Goal: Task Accomplishment & Management: Manage account settings

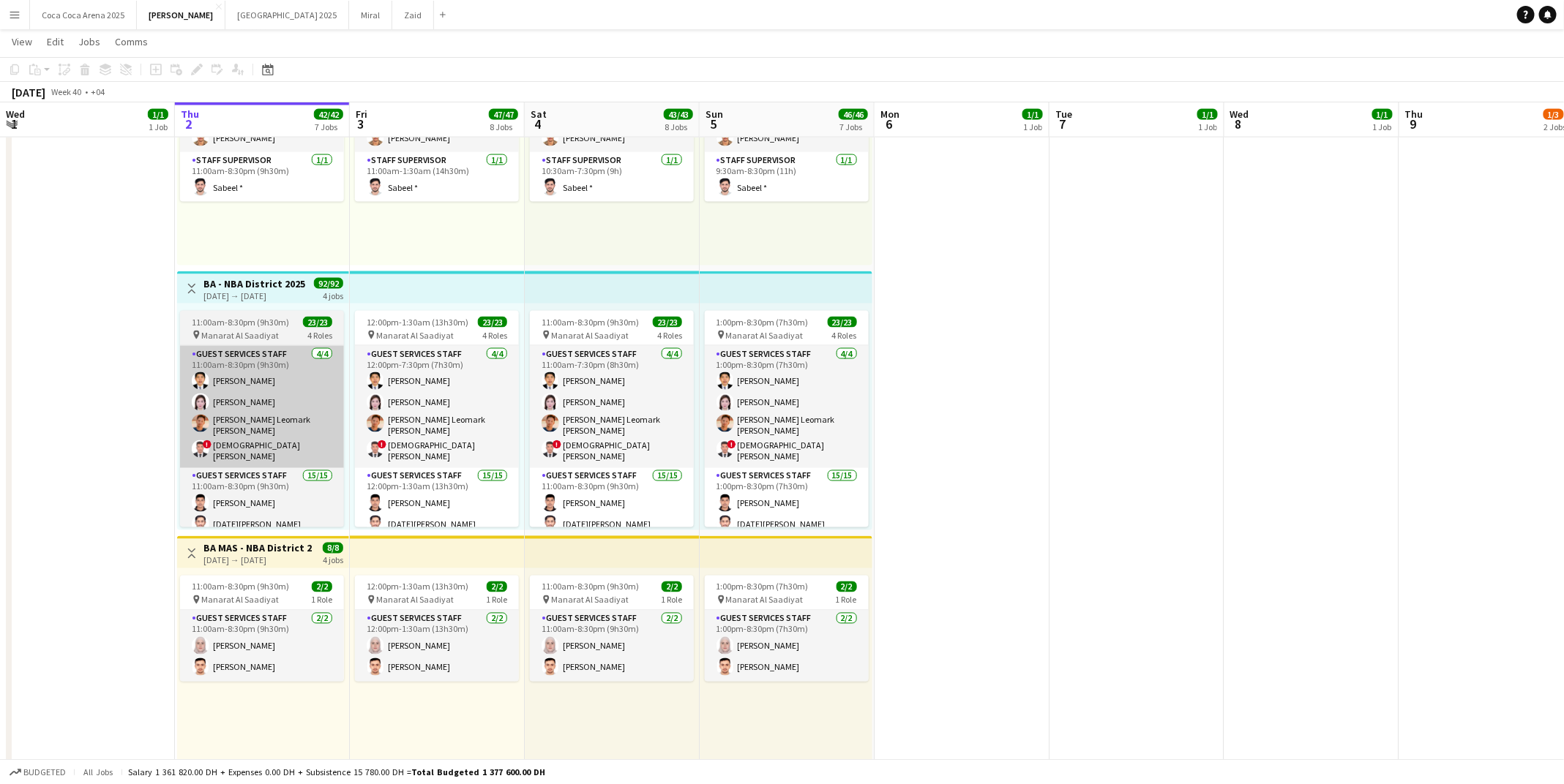
scroll to position [1251, 0]
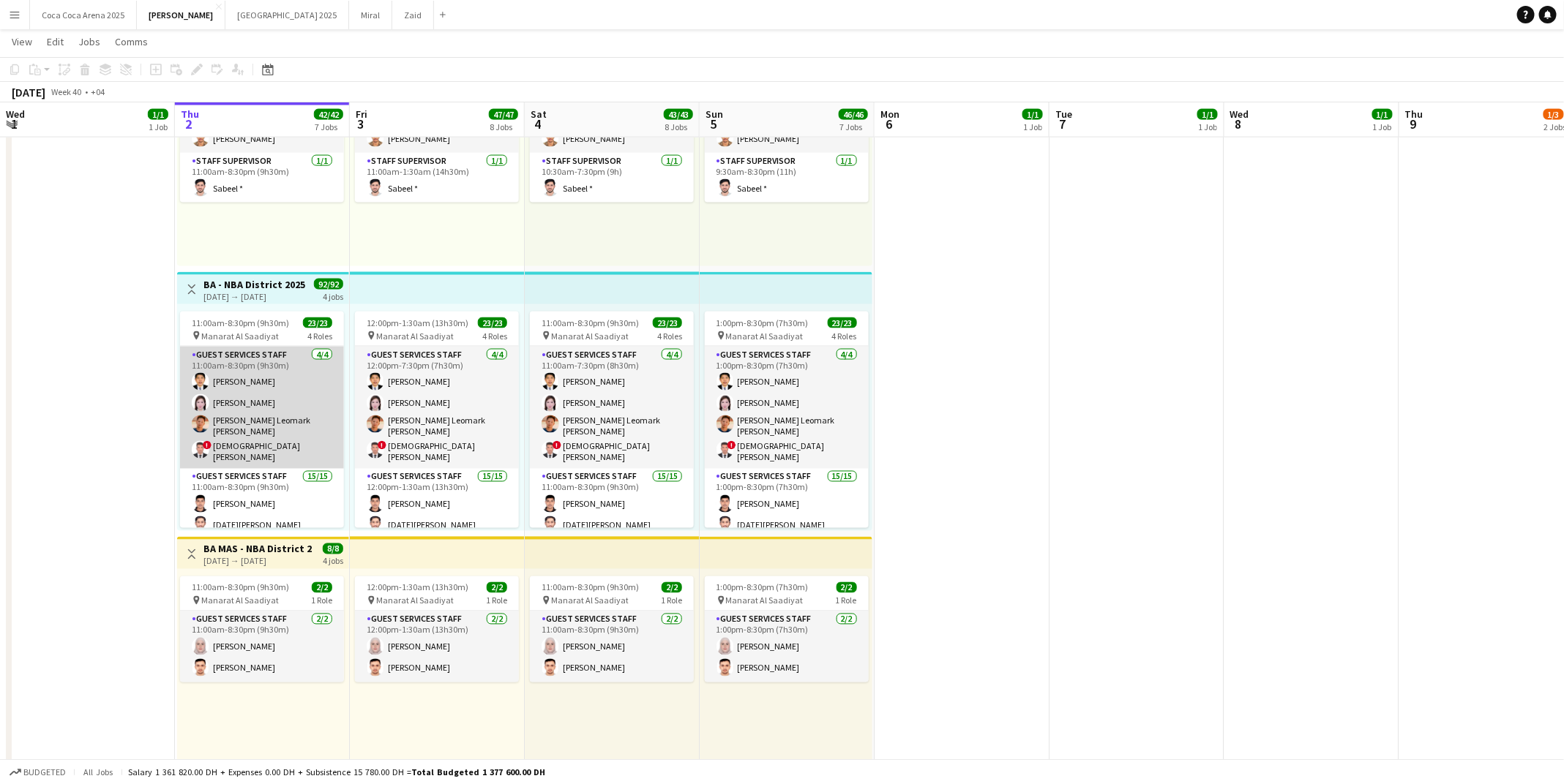
click at [263, 377] on app-card-role "Guest Services Staff [DATE] 11:00am-8:30pm (9h30m) [PERSON_NAME] [PERSON_NAME] …" at bounding box center [261, 408] width 164 height 122
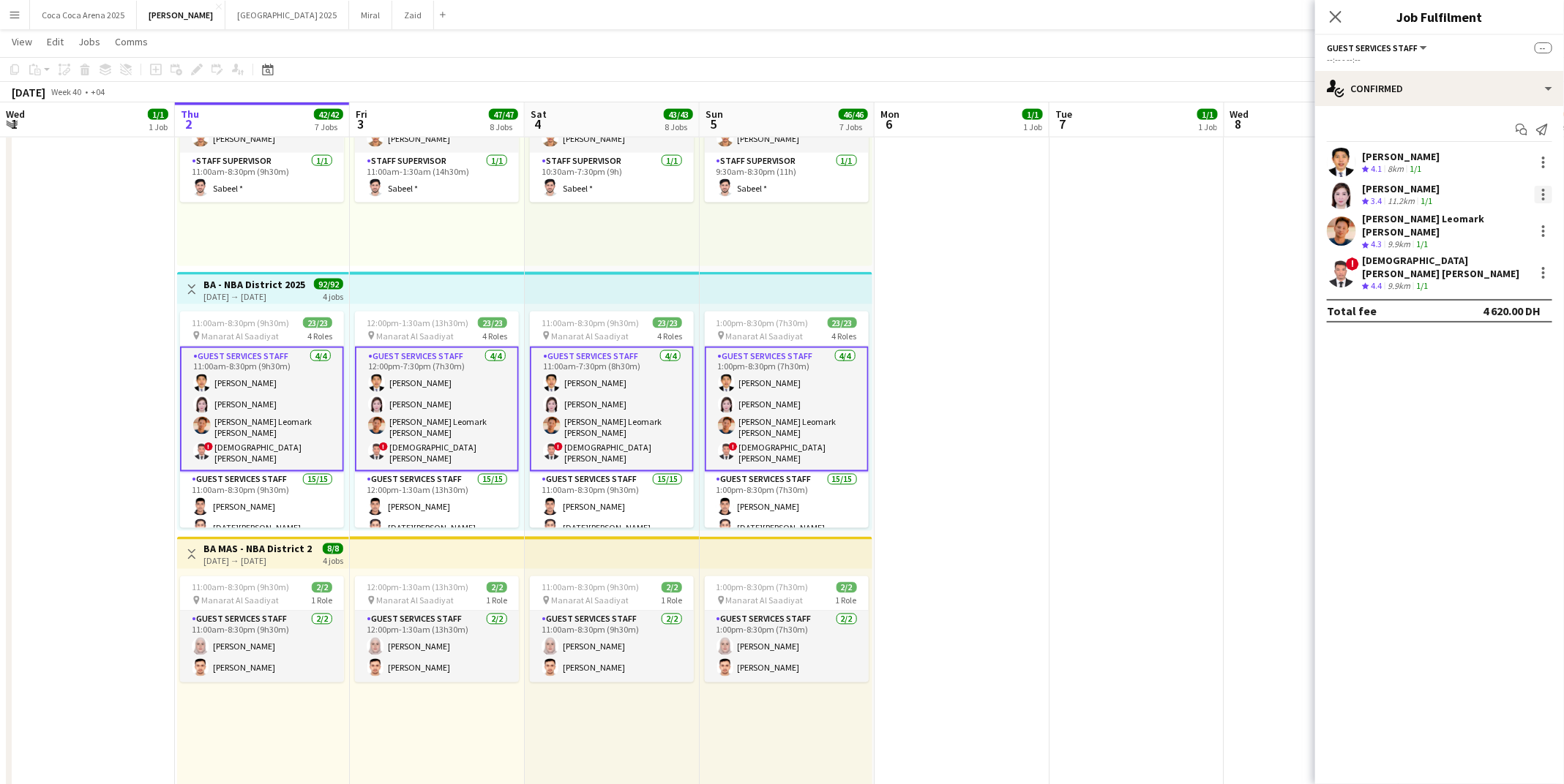
click at [1545, 192] on div at bounding box center [1543, 194] width 18 height 18
click at [1486, 329] on span "Remove" at bounding box center [1473, 327] width 44 height 12
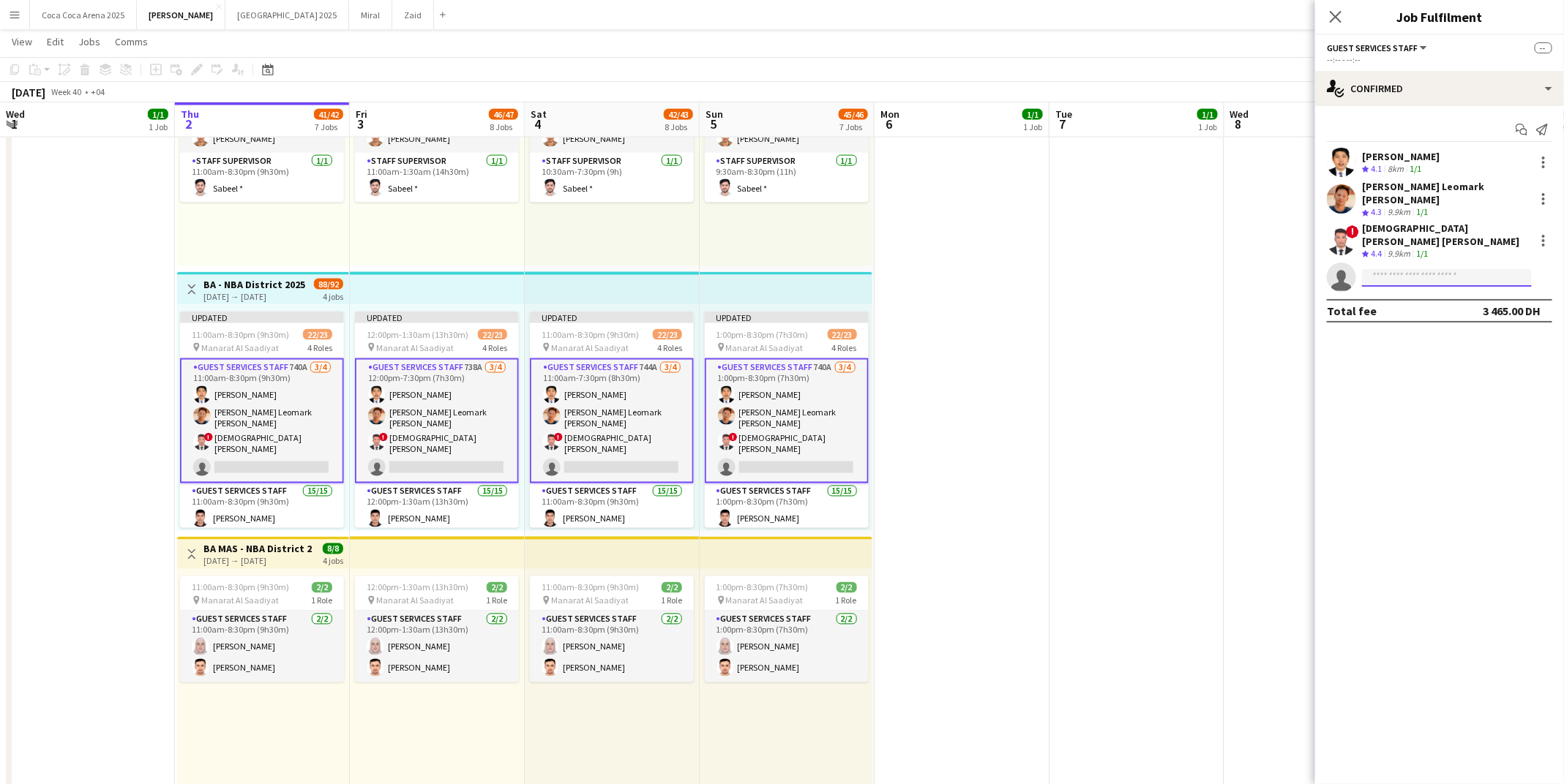
click at [1447, 269] on input at bounding box center [1447, 277] width 170 height 18
type input "*****"
click at [1431, 302] on span "[PHONE_NUMBER]" at bounding box center [1447, 302] width 146 height 11
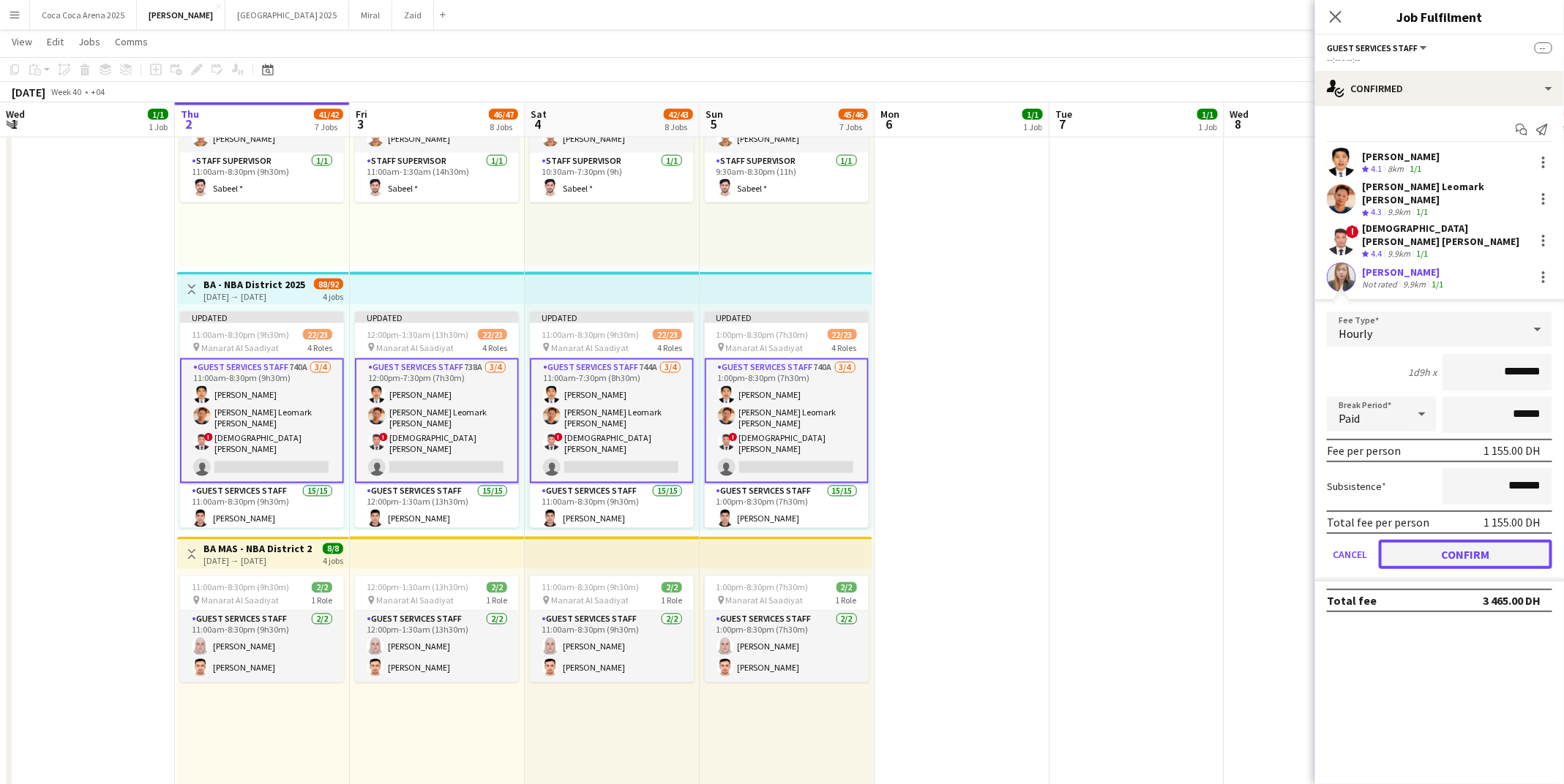
click at [1398, 540] on button "Confirm" at bounding box center [1466, 555] width 174 height 29
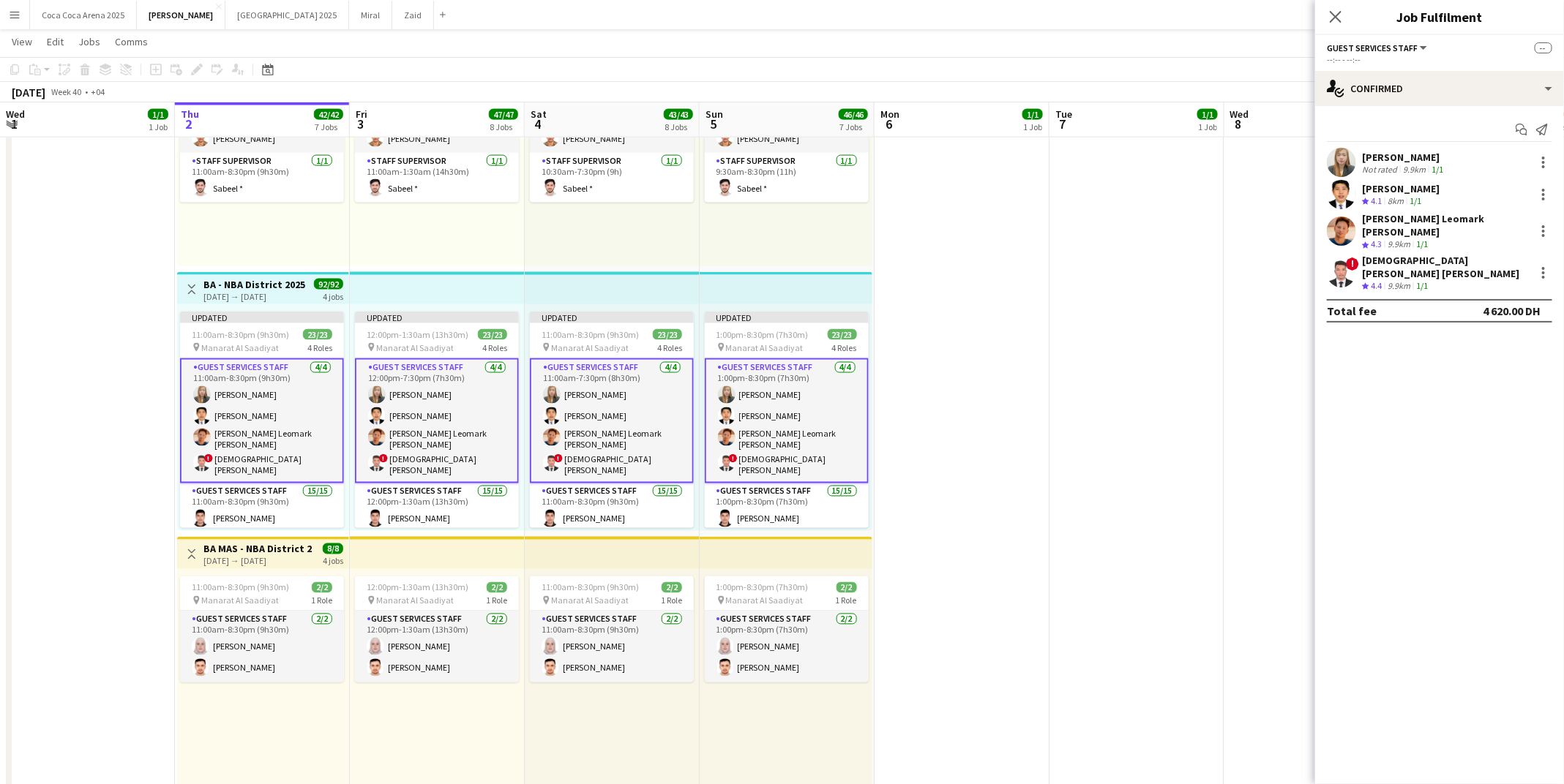
click at [1341, 165] on app-user-avatar at bounding box center [1341, 162] width 29 height 29
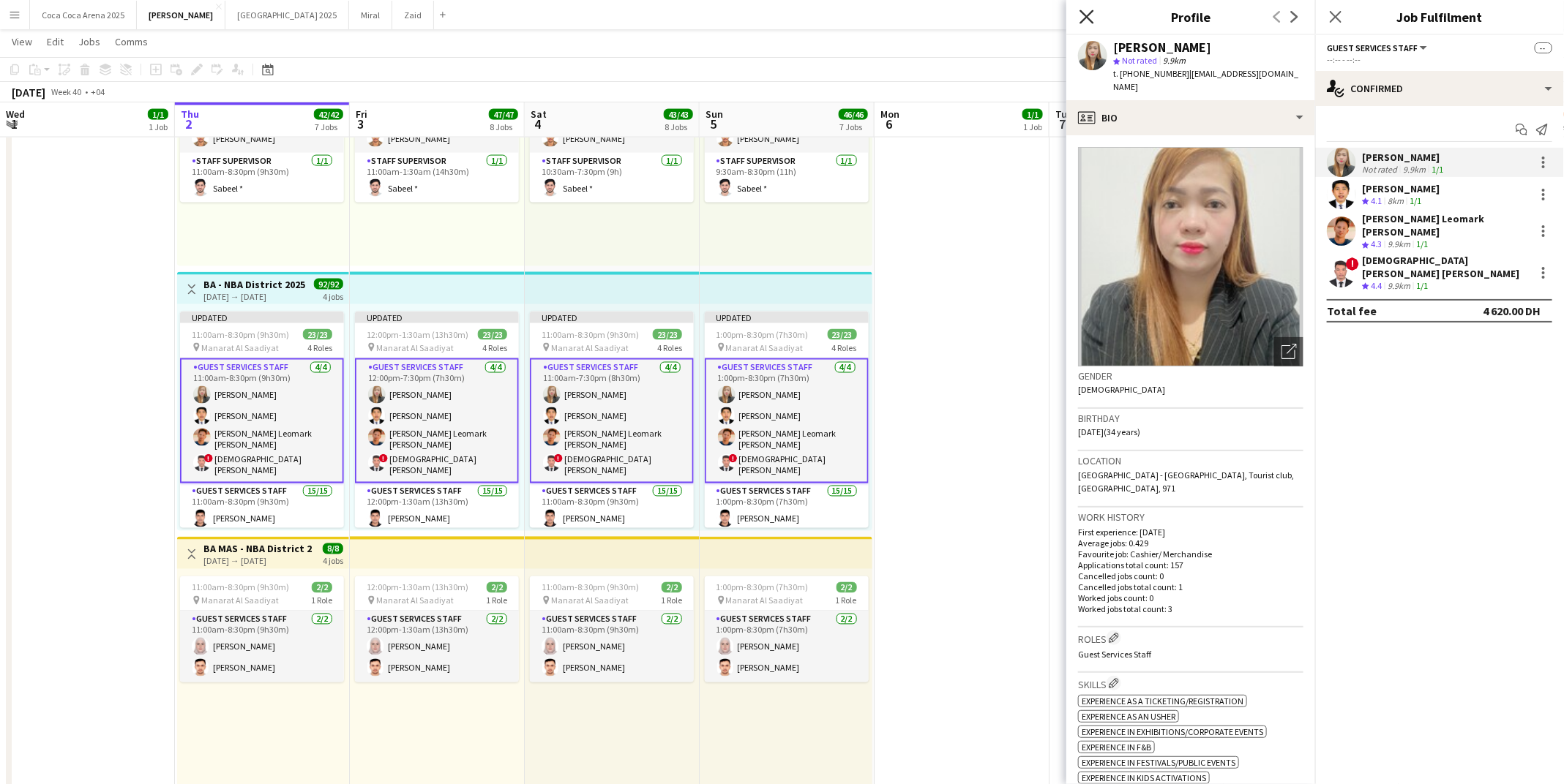
click at [1085, 16] on icon "Close pop-in" at bounding box center [1087, 16] width 14 height 14
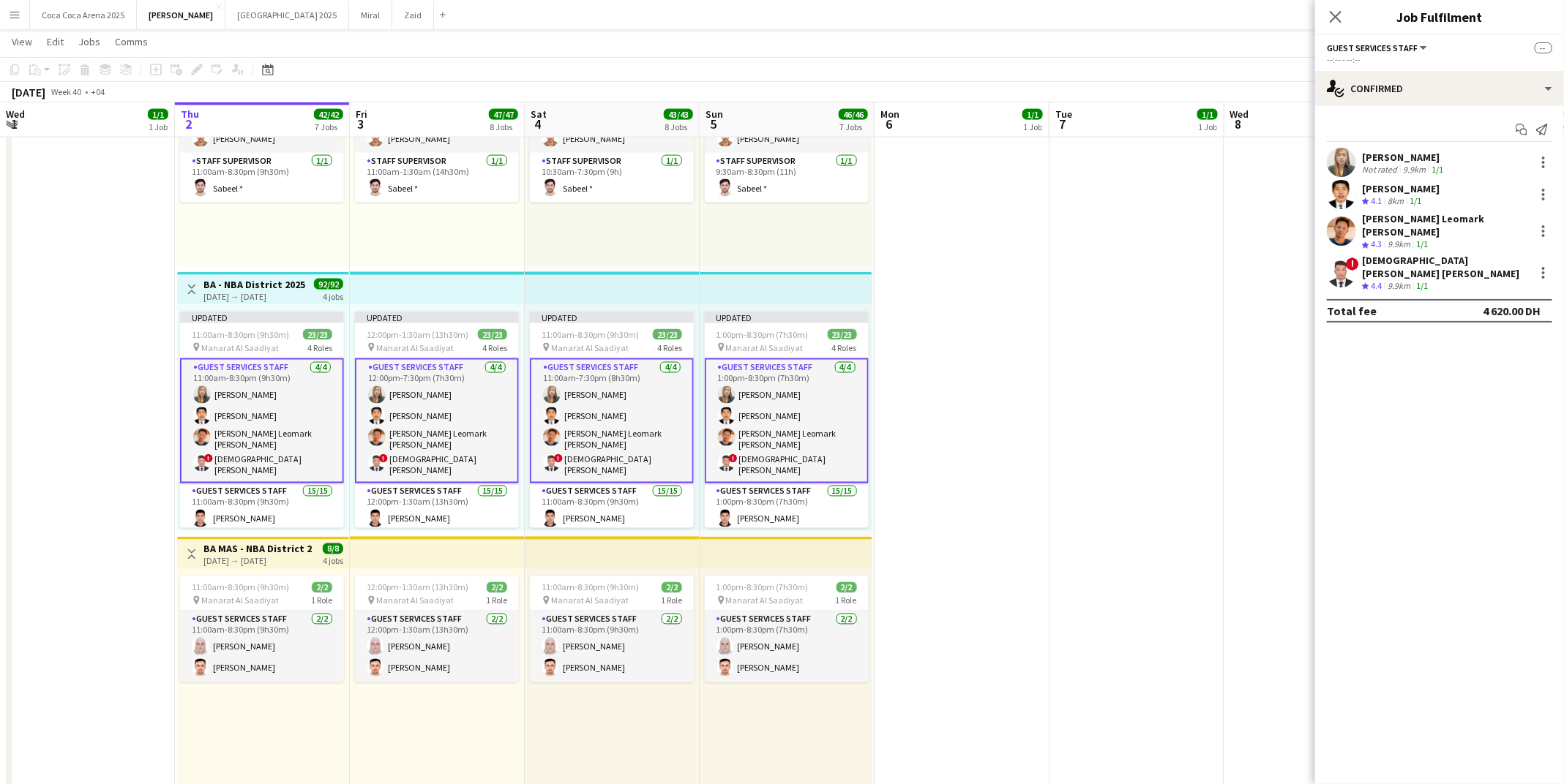
click at [1188, 286] on app-date-cell at bounding box center [1137, 657] width 175 height 1841
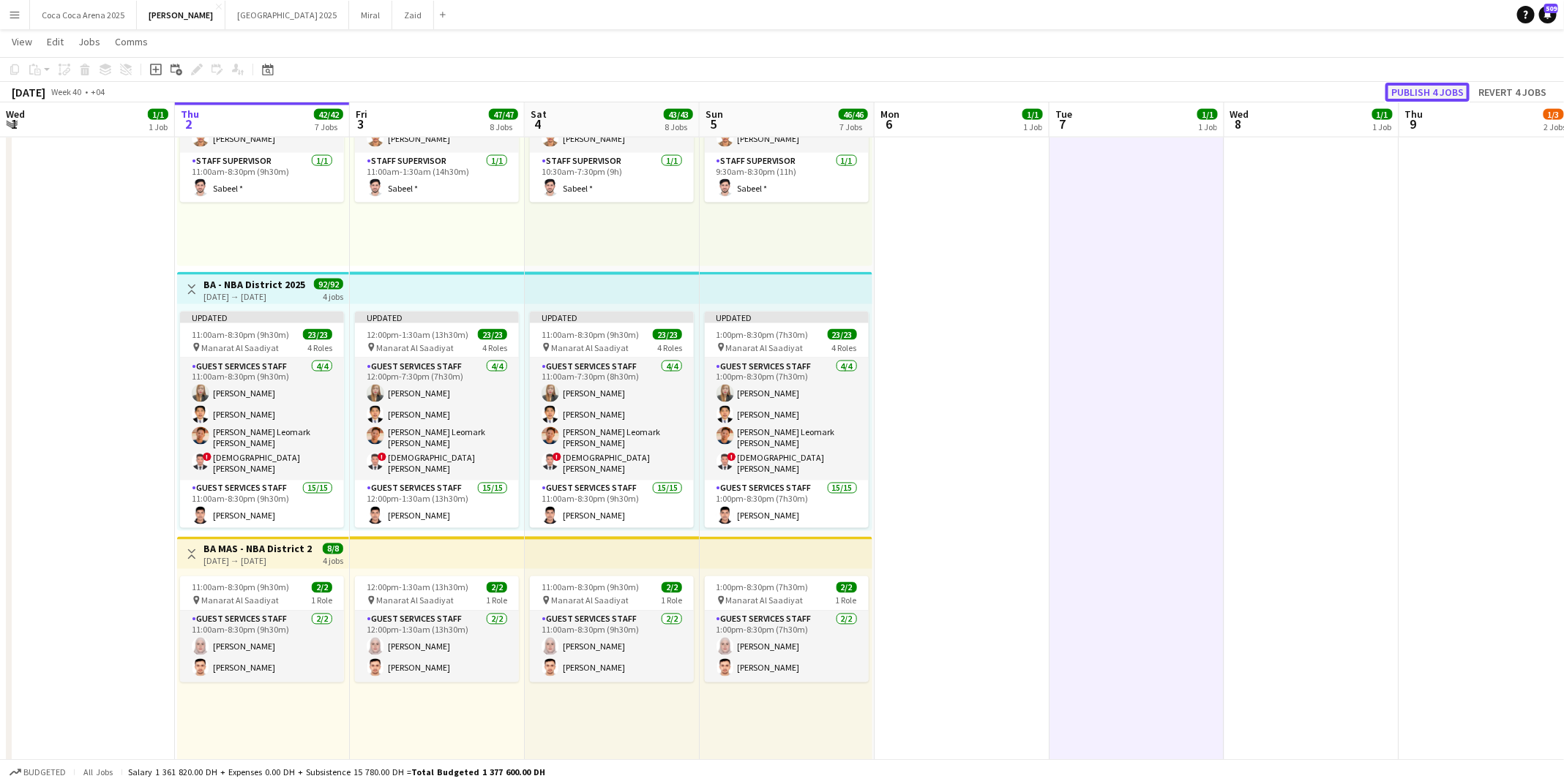
click at [1413, 85] on button "Publish 4 jobs" at bounding box center [1428, 92] width 84 height 19
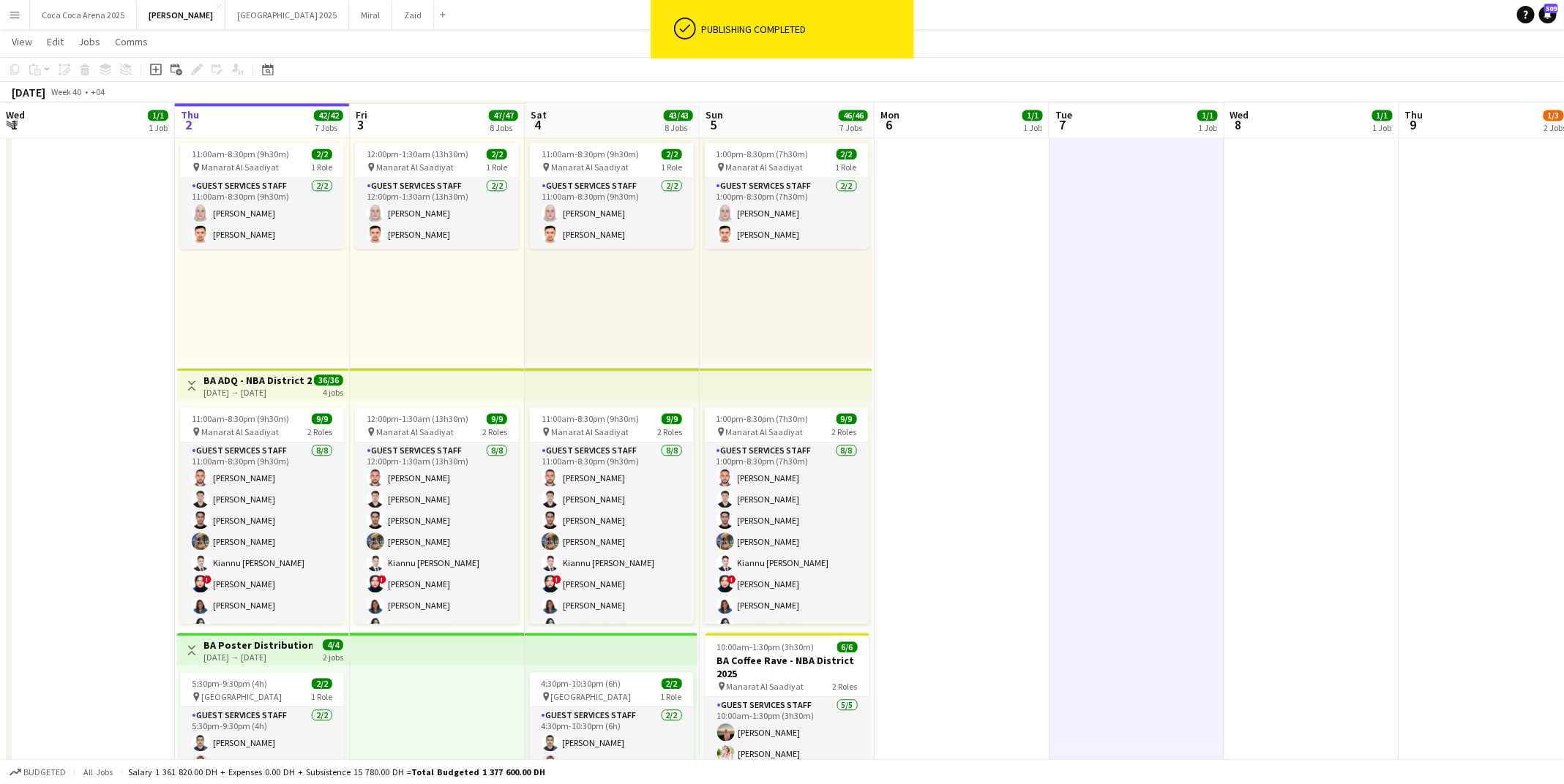
scroll to position [1688, 0]
